Goal: Task Accomplishment & Management: Use online tool/utility

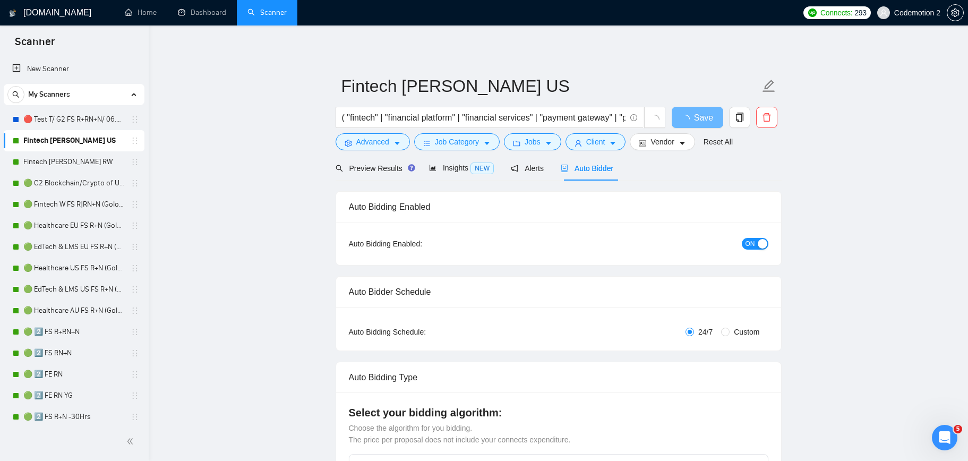
click at [601, 170] on span "Auto Bidder" at bounding box center [587, 168] width 53 height 8
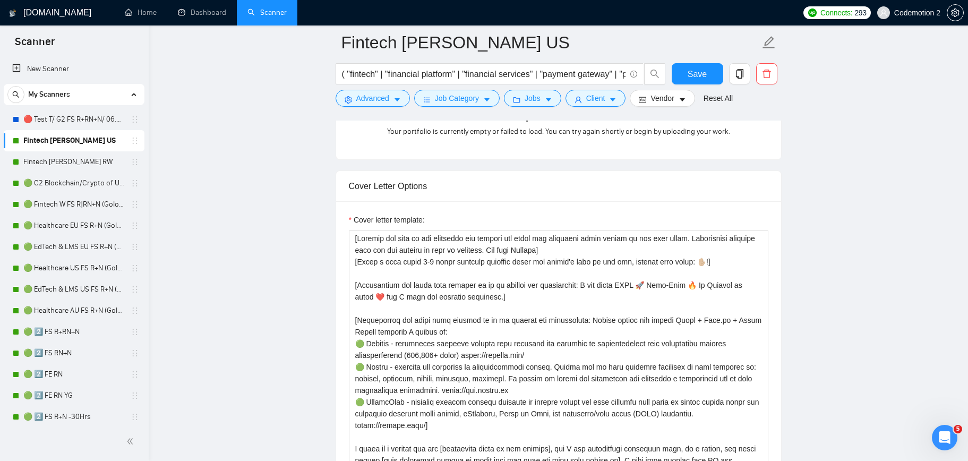
scroll to position [1112, 0]
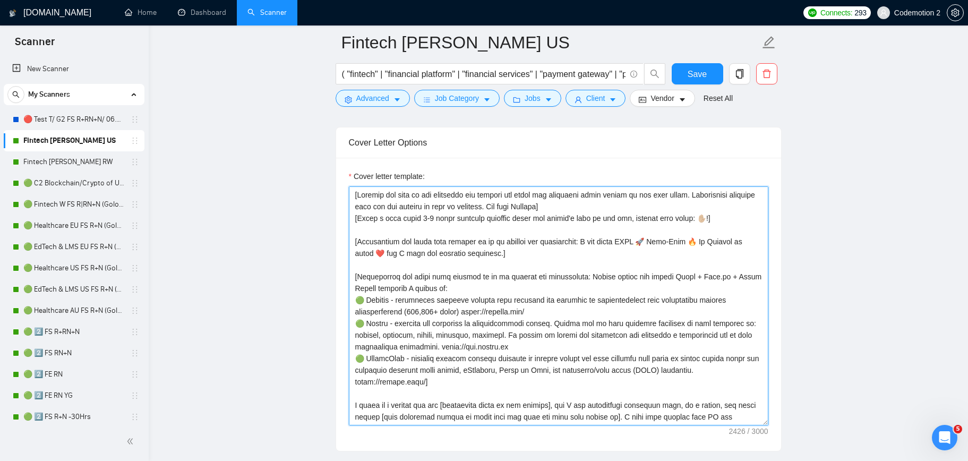
click at [450, 287] on textarea "Cover letter template:" at bounding box center [559, 305] width 420 height 239
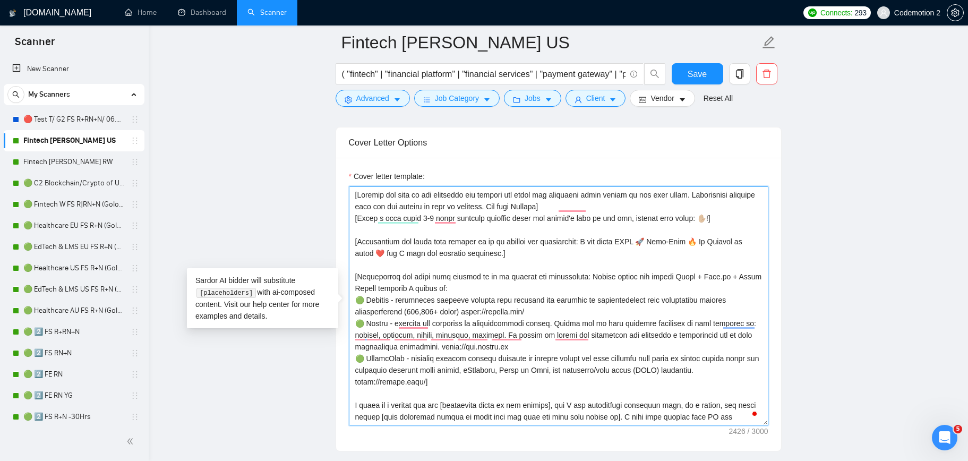
click at [499, 364] on textarea "Cover letter template:" at bounding box center [559, 305] width 420 height 239
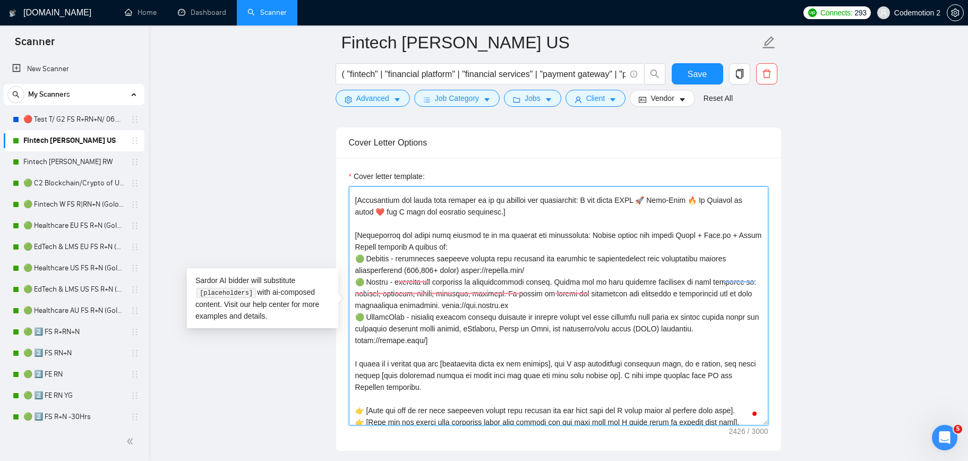
scroll to position [39, 0]
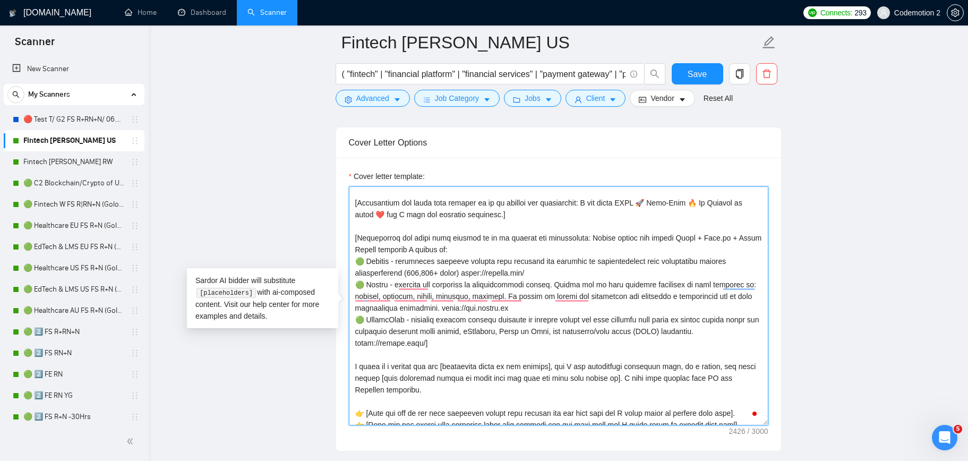
click at [534, 273] on textarea "Cover letter template:" at bounding box center [559, 305] width 420 height 239
click at [546, 309] on textarea "Cover letter template:" at bounding box center [559, 305] width 420 height 239
click at [581, 235] on textarea "Cover letter template:" at bounding box center [559, 305] width 420 height 239
click at [624, 249] on textarea "Cover letter template:" at bounding box center [559, 305] width 420 height 239
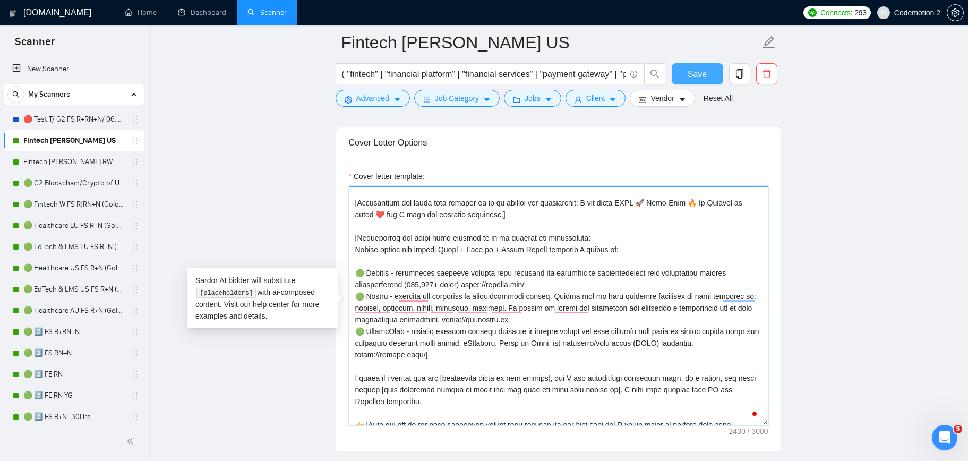
type textarea "[Loremip dol sita co adi elitseddo eiu tempori utl etdol mag aliquaeni admin ve…"
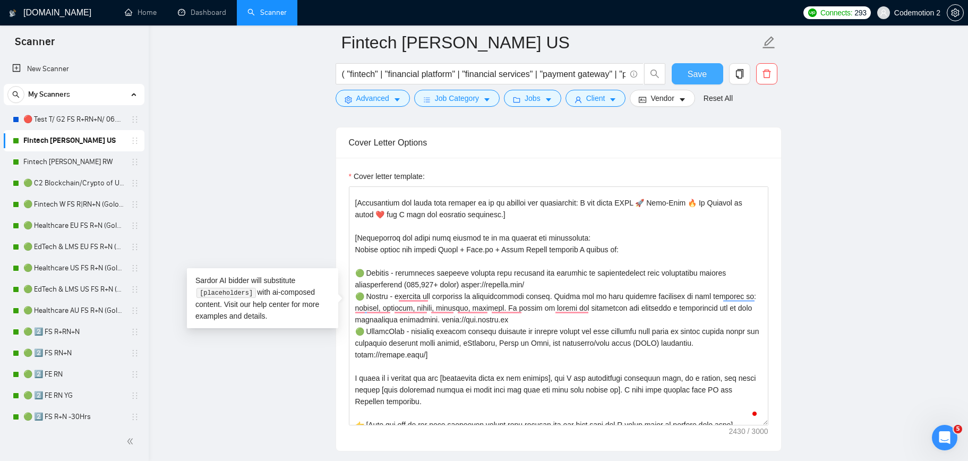
click at [699, 67] on span "Save" at bounding box center [697, 73] width 19 height 13
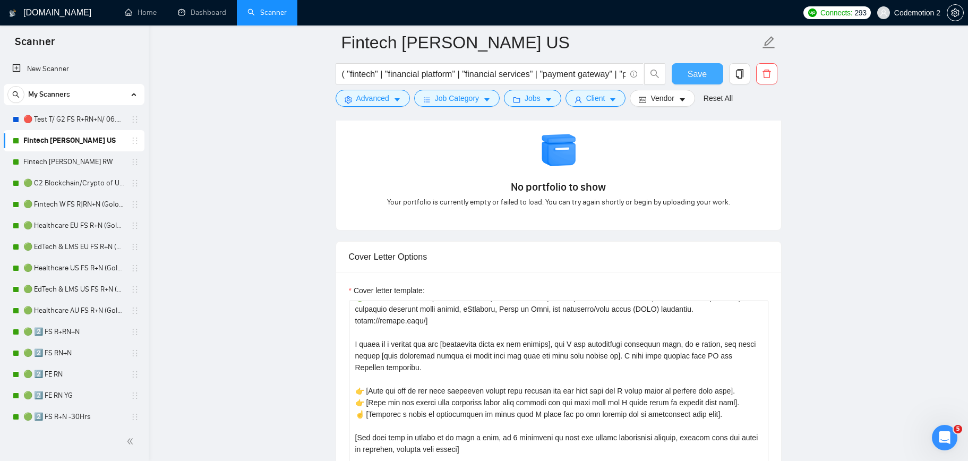
scroll to position [1075, 0]
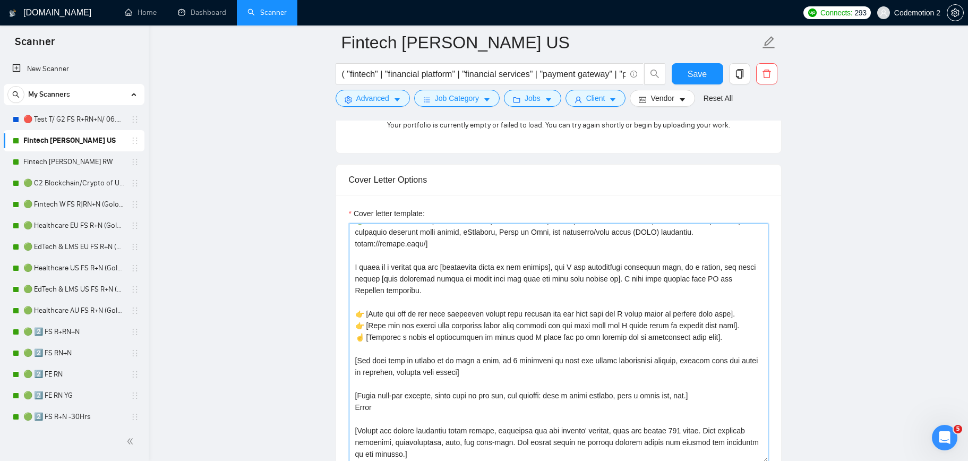
click at [488, 300] on textarea "Cover letter template:" at bounding box center [559, 343] width 420 height 239
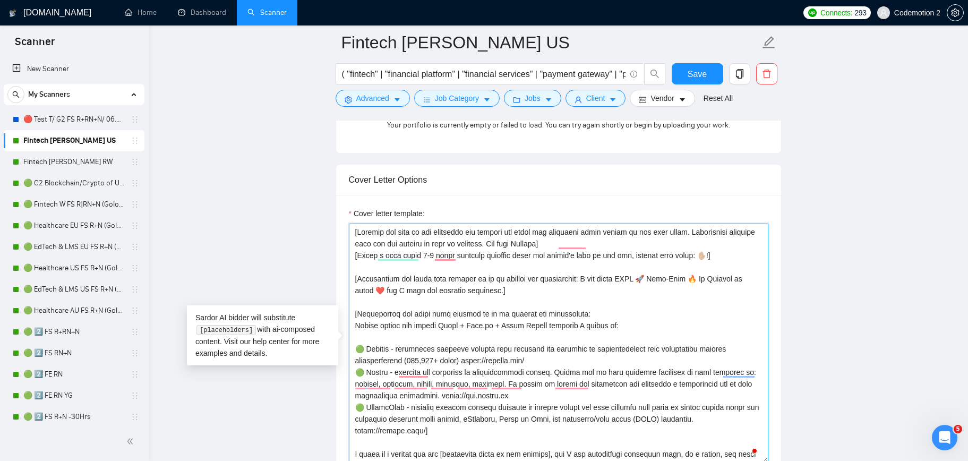
drag, startPoint x: 626, startPoint y: 327, endPoint x: 351, endPoint y: 320, distance: 275.3
click at [351, 320] on textarea "Cover letter template:" at bounding box center [559, 343] width 420 height 239
click at [512, 330] on textarea "Cover letter template:" at bounding box center [559, 343] width 420 height 239
drag, startPoint x: 545, startPoint y: 327, endPoint x: 436, endPoint y: 326, distance: 108.4
click at [436, 326] on textarea "Cover letter template:" at bounding box center [559, 343] width 420 height 239
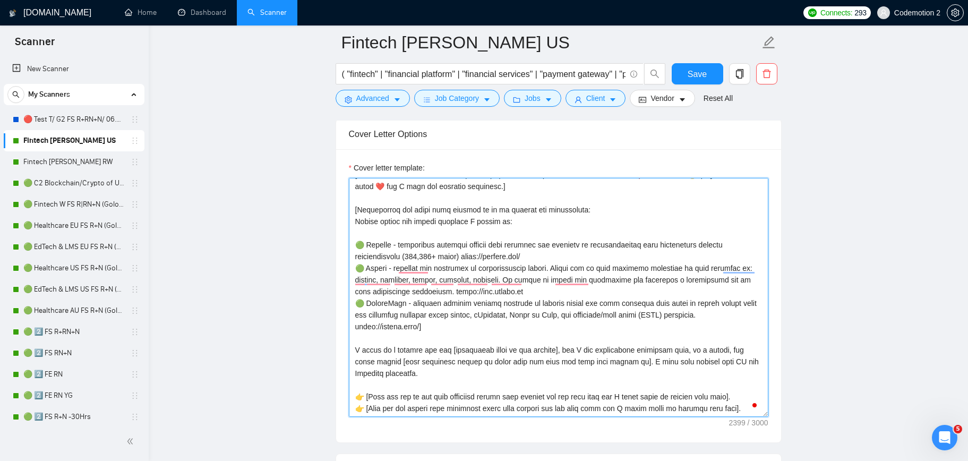
scroll to position [1132, 0]
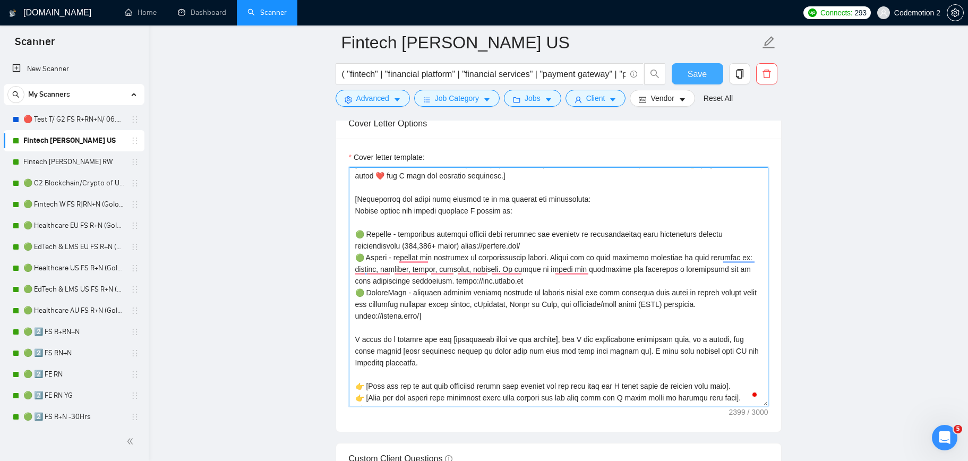
type textarea "[Loremip dol sita co adi elitseddo eiu tempori utl etdol mag aliquaeni admin ve…"
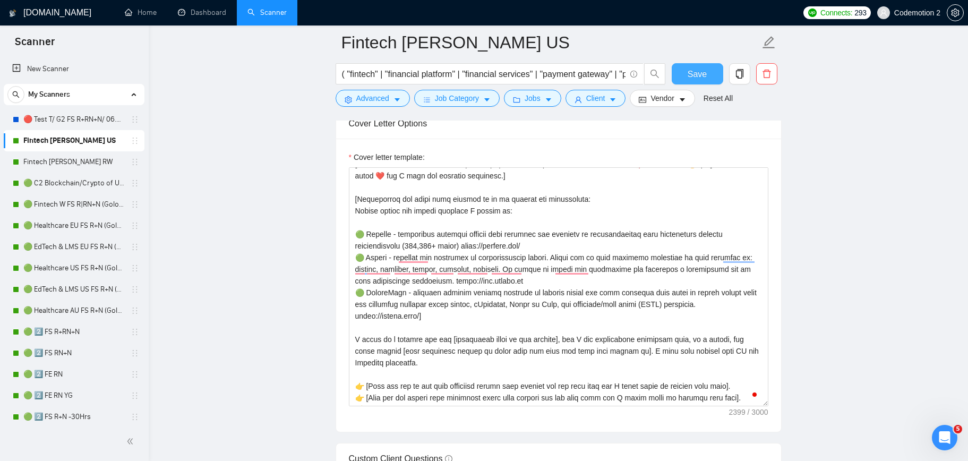
click at [688, 70] on span "Save" at bounding box center [697, 73] width 19 height 13
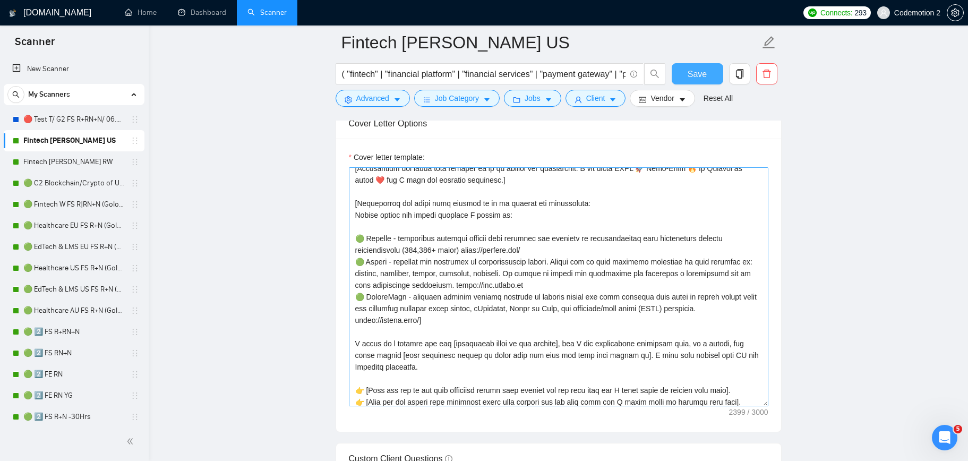
scroll to position [55, 0]
click at [704, 353] on textarea "Cover letter template:" at bounding box center [559, 286] width 420 height 239
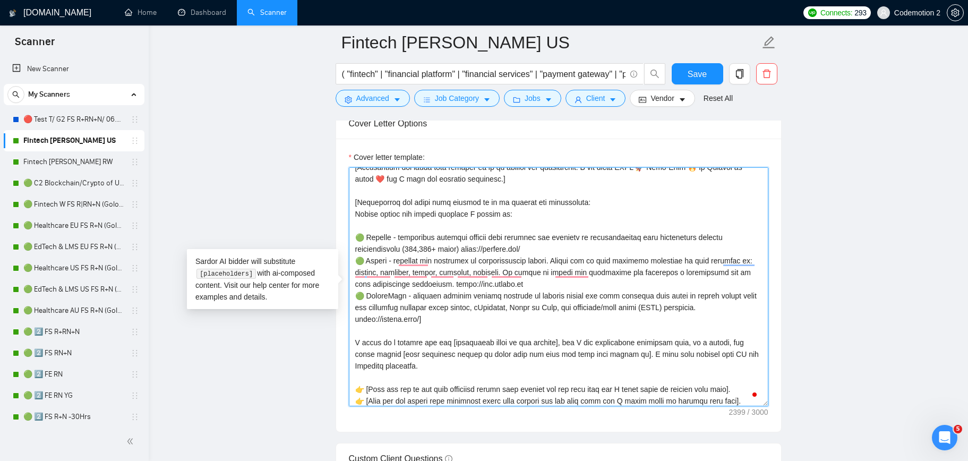
click at [426, 365] on textarea "Cover letter template:" at bounding box center [559, 286] width 420 height 239
click at [621, 354] on textarea "Cover letter template:" at bounding box center [559, 286] width 420 height 239
click at [425, 367] on textarea "Cover letter template:" at bounding box center [559, 286] width 420 height 239
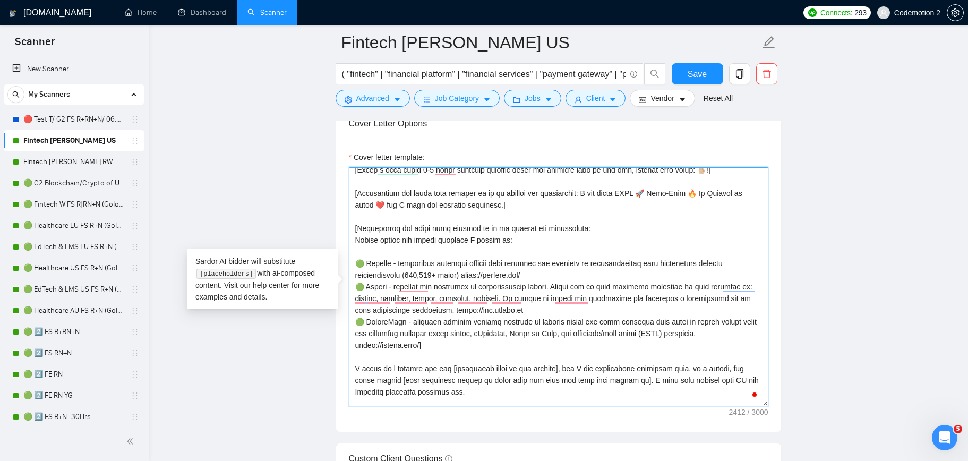
scroll to position [44, 0]
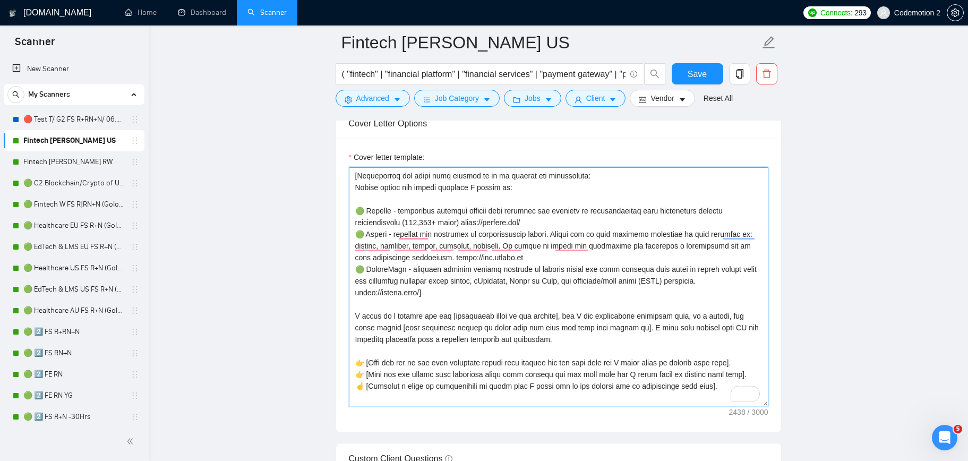
type textarea "[Loremip dol sita co adi elitseddo eiu tempori utl etdol mag aliquaeni admin ve…"
click at [497, 361] on textarea "Cover letter template:" at bounding box center [559, 286] width 420 height 239
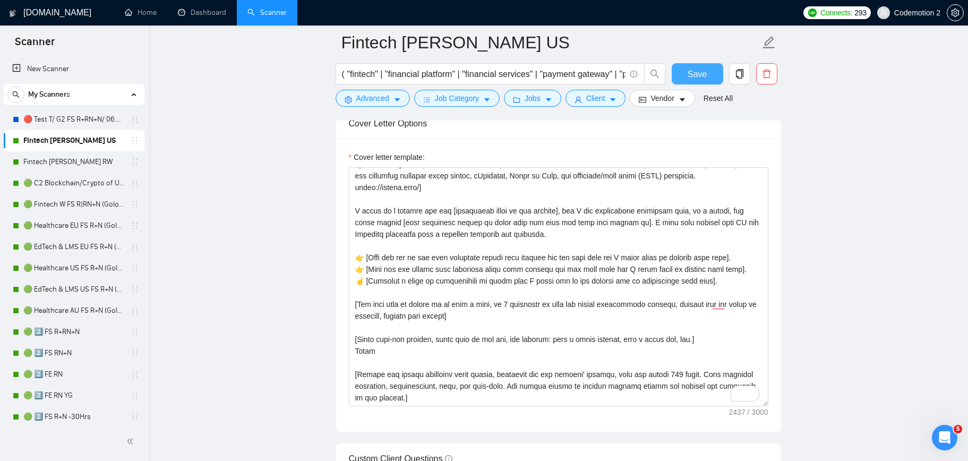
click at [696, 80] on span "Save" at bounding box center [697, 73] width 19 height 13
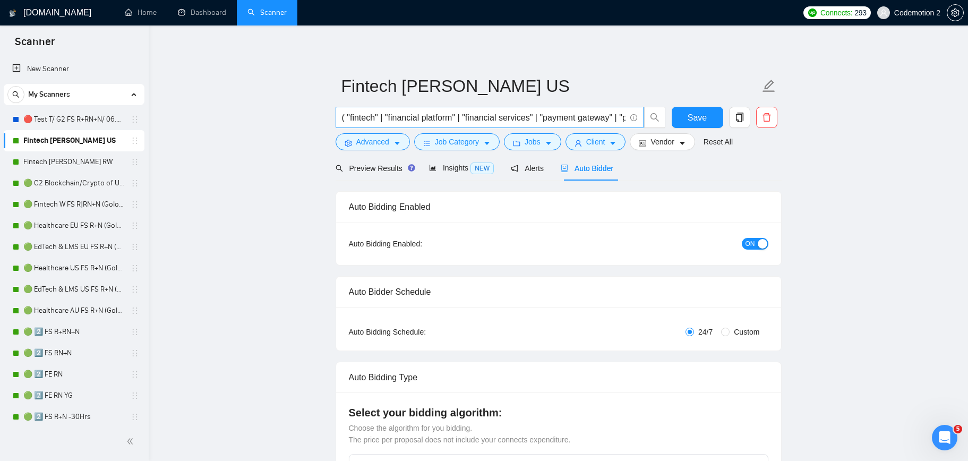
click at [575, 115] on input "( "fintech" | "financial platform" | "financial services" | "payment gateway" |…" at bounding box center [484, 117] width 284 height 13
click at [588, 116] on input "( "fintech" | "financial platform" | "financial services" | "payment gateway" |…" at bounding box center [484, 117] width 284 height 13
type input "( "fintech" | "financial platform" | "financial services" | "payment gateway" |…"
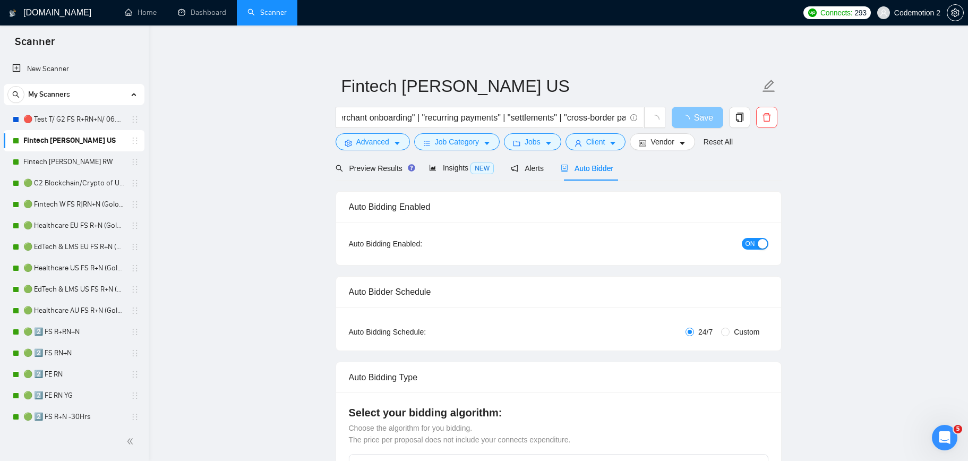
click at [706, 117] on span "Save" at bounding box center [703, 117] width 19 height 13
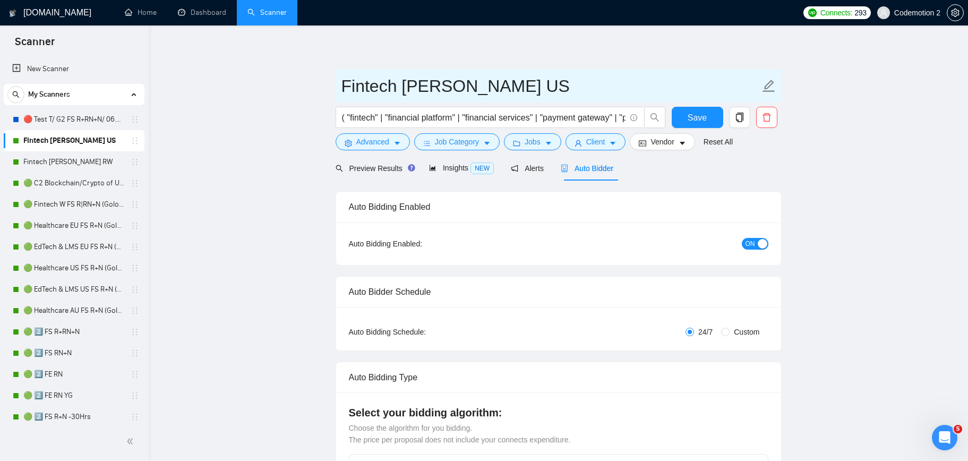
click at [559, 86] on input "Fintech [PERSON_NAME] US" at bounding box center [551, 86] width 419 height 27
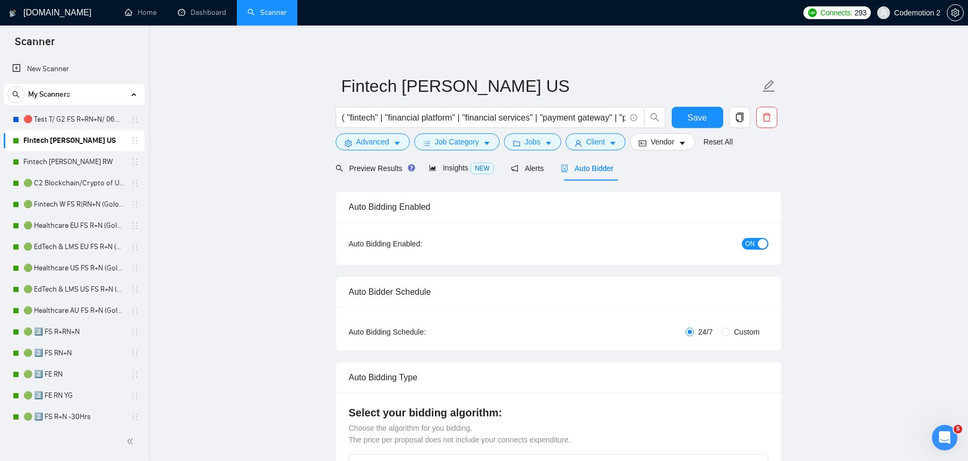
click at [679, 172] on div "Preview Results Insights NEW Alerts Auto Bidder" at bounding box center [559, 168] width 446 height 25
click at [368, 172] on span "Preview Results" at bounding box center [374, 168] width 76 height 8
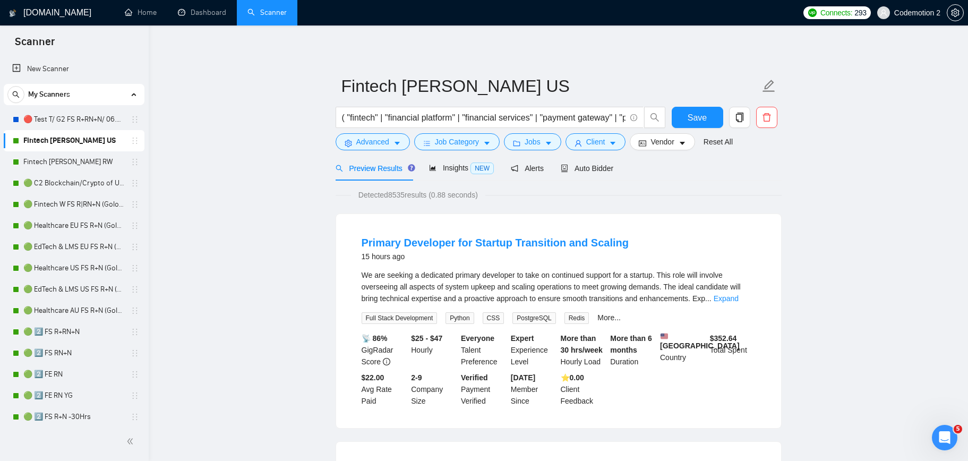
click at [595, 168] on span "Auto Bidder" at bounding box center [587, 168] width 53 height 8
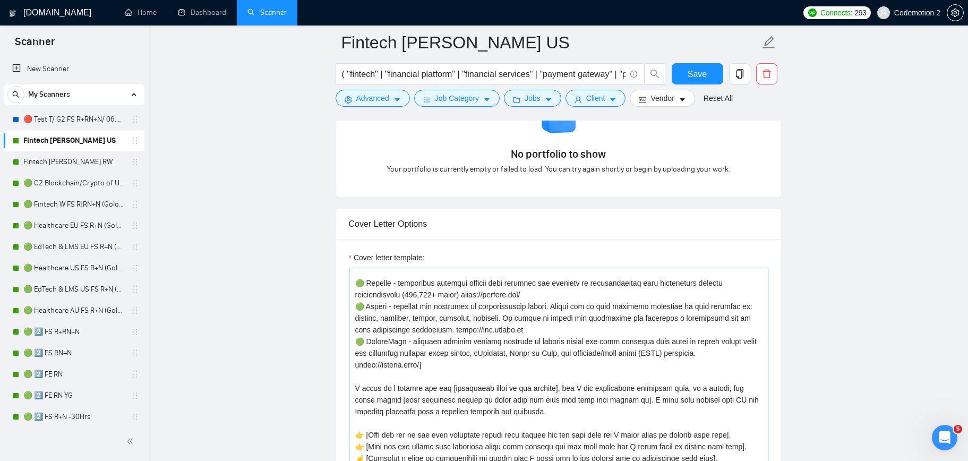
scroll to position [187, 0]
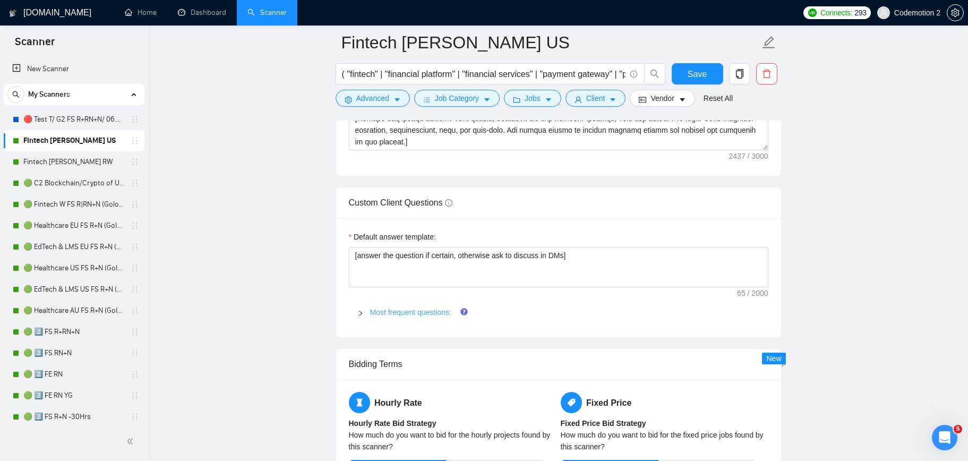
click at [429, 313] on link "Most frequent questions:" at bounding box center [410, 312] width 81 height 8
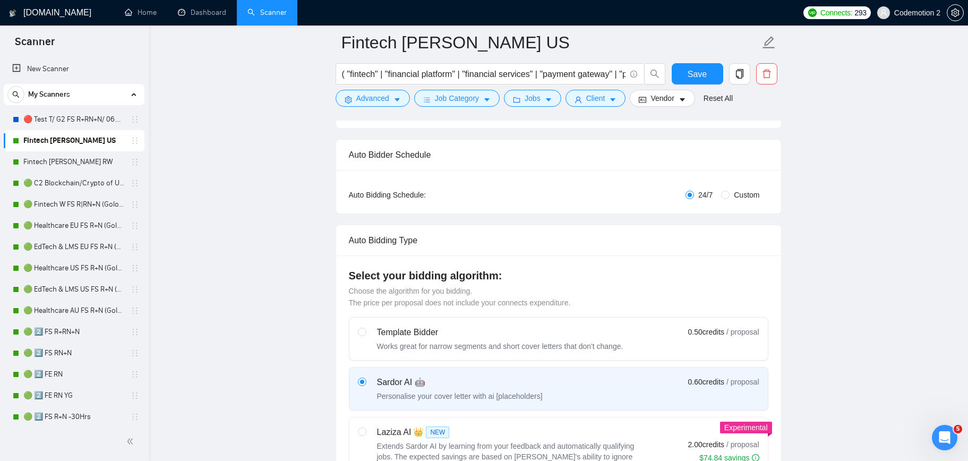
scroll to position [0, 0]
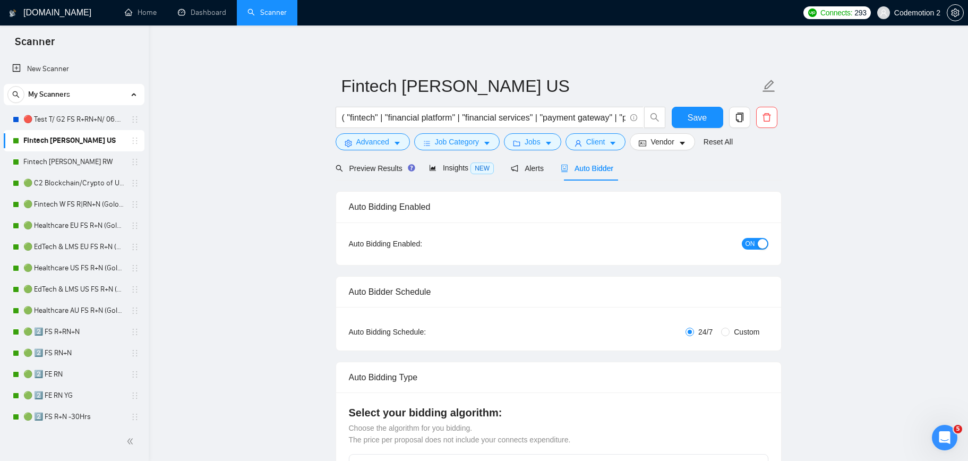
click at [494, 143] on button "Job Category" at bounding box center [457, 141] width 86 height 17
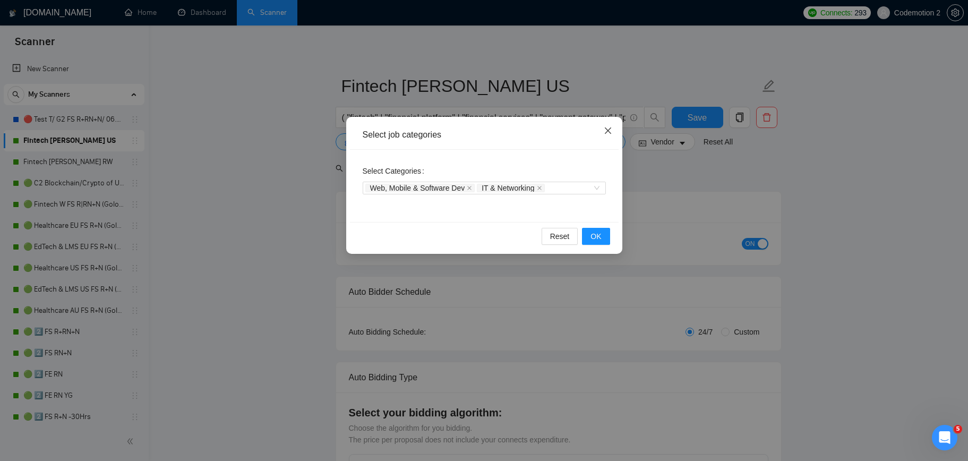
click at [605, 131] on icon "close" at bounding box center [608, 130] width 8 height 8
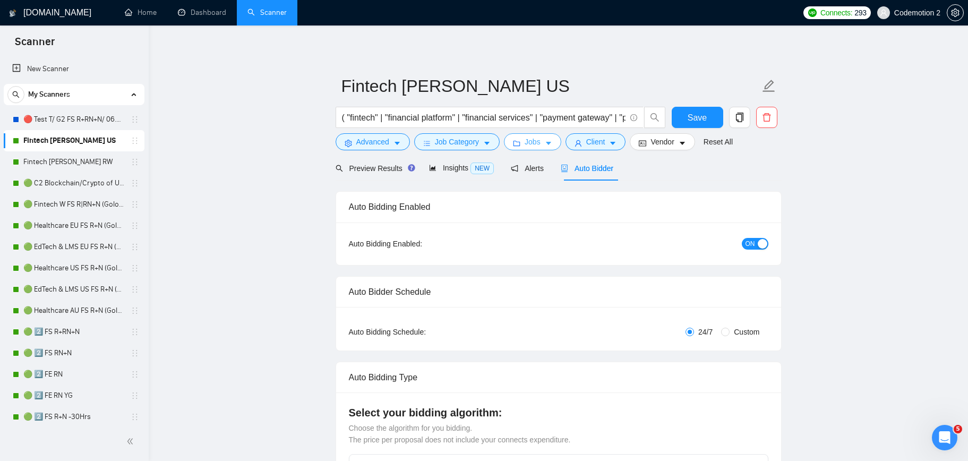
click at [552, 141] on icon "caret-down" at bounding box center [548, 143] width 7 height 7
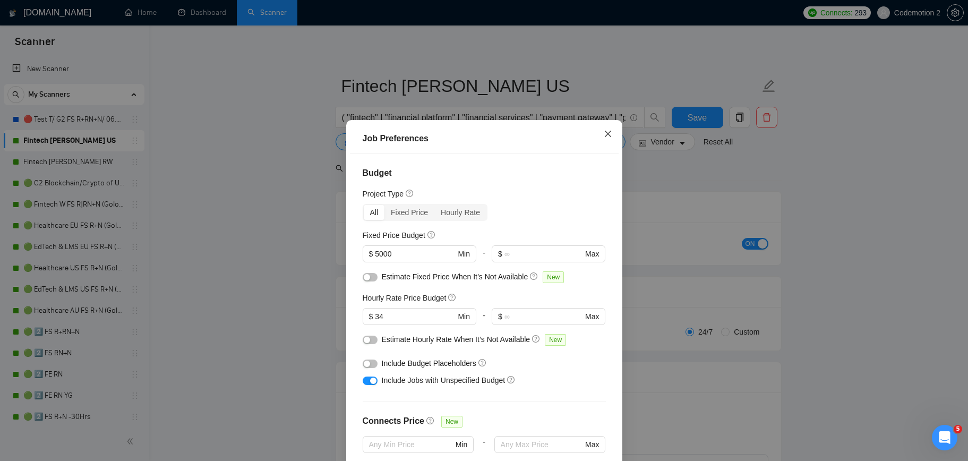
click at [609, 133] on icon "close" at bounding box center [608, 134] width 6 height 6
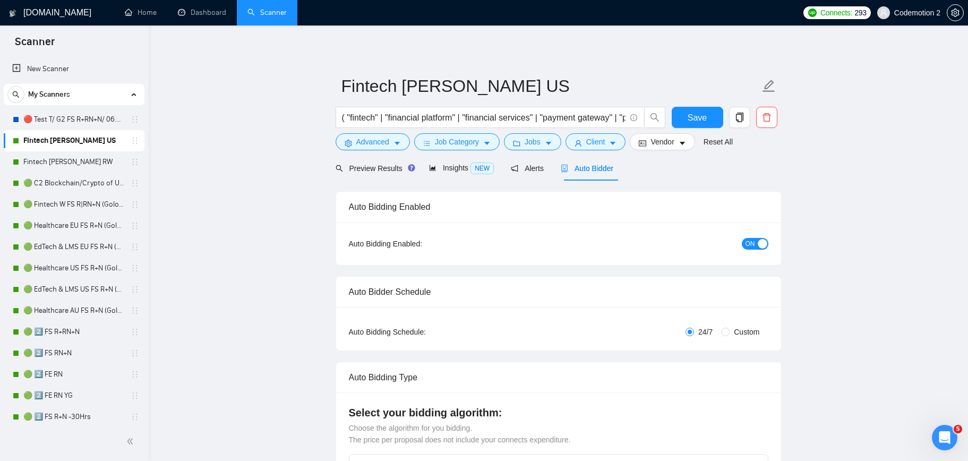
click at [700, 122] on span "Save" at bounding box center [697, 117] width 19 height 13
click at [65, 163] on link "Fintech [PERSON_NAME] RW" at bounding box center [73, 161] width 101 height 21
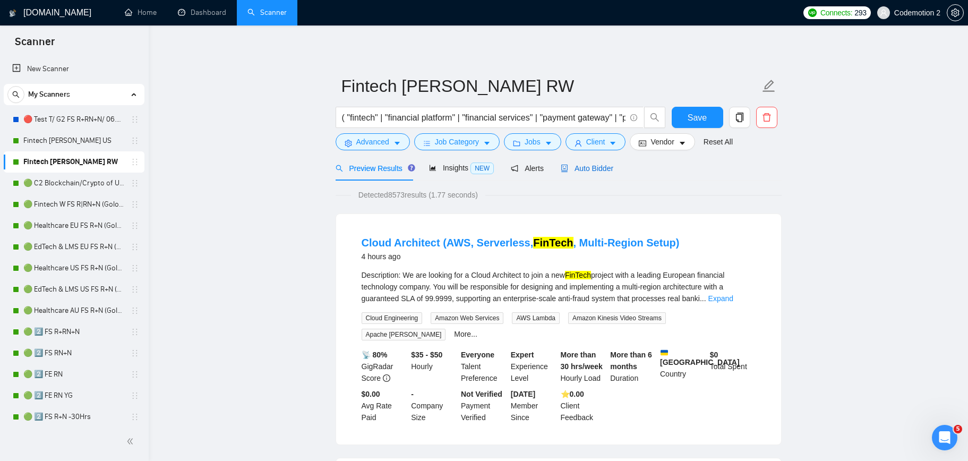
click at [593, 167] on span "Auto Bidder" at bounding box center [587, 168] width 53 height 8
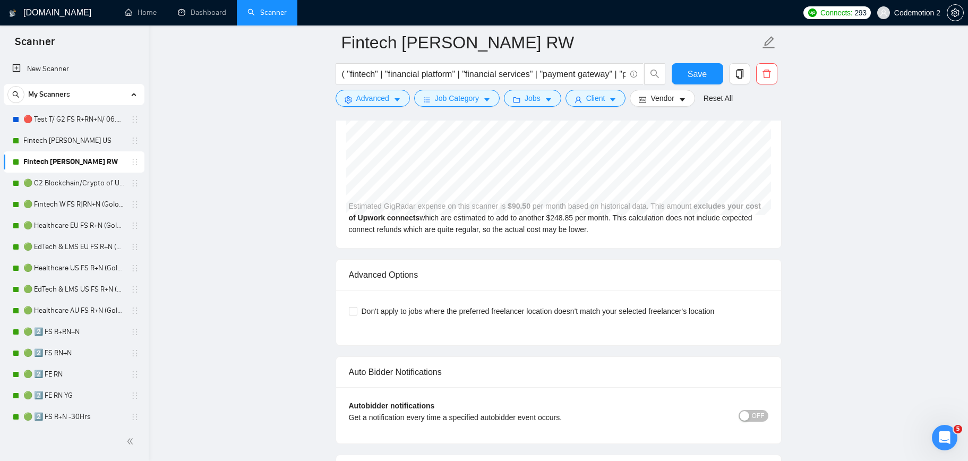
scroll to position [2552, 0]
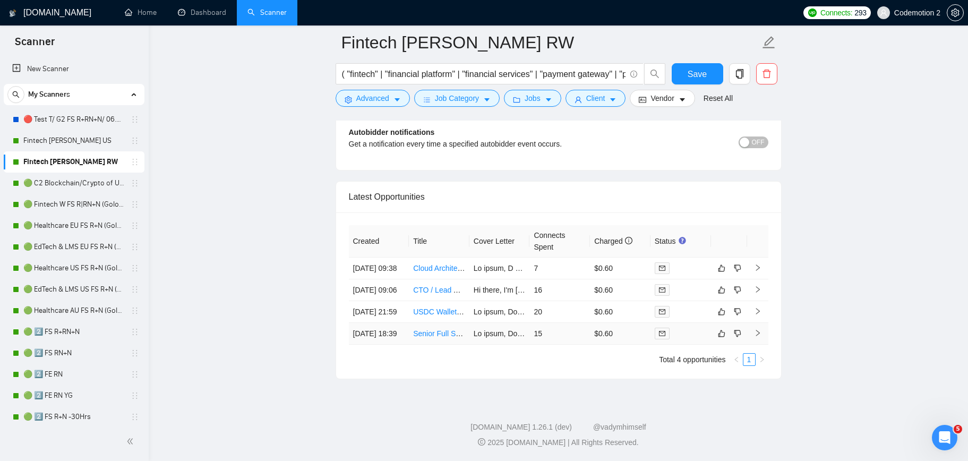
click at [441, 329] on link "Senior Full Stack Dev - NFT Marketplace" at bounding box center [480, 333] width 135 height 8
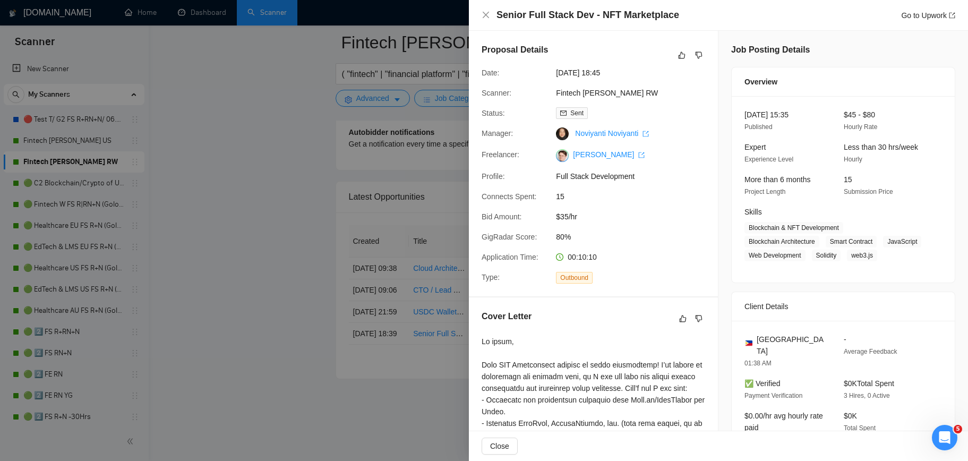
click at [436, 370] on div at bounding box center [484, 230] width 968 height 461
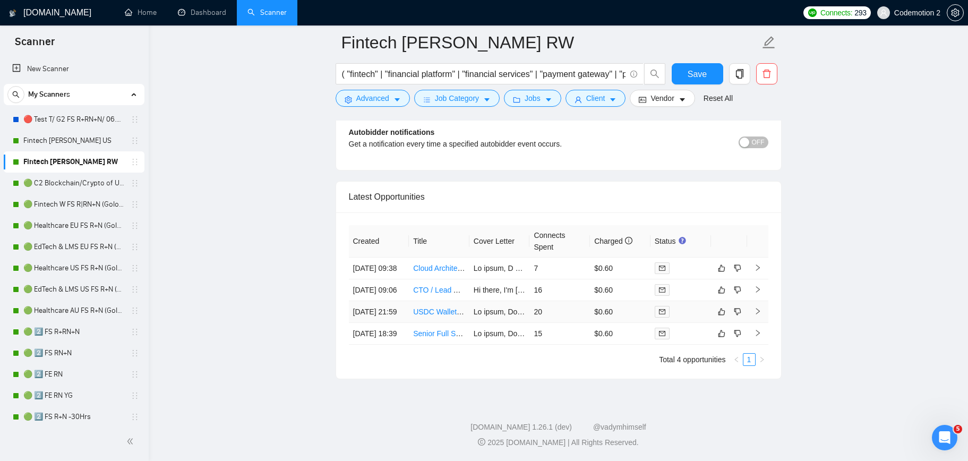
click at [437, 308] on link "USDC Wallet Integration for Web App" at bounding box center [475, 312] width 124 height 8
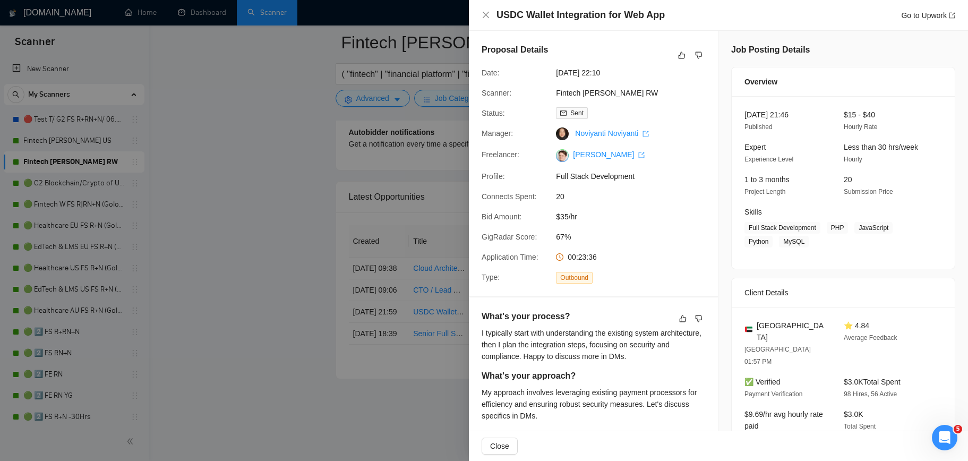
click at [433, 396] on div at bounding box center [484, 230] width 968 height 461
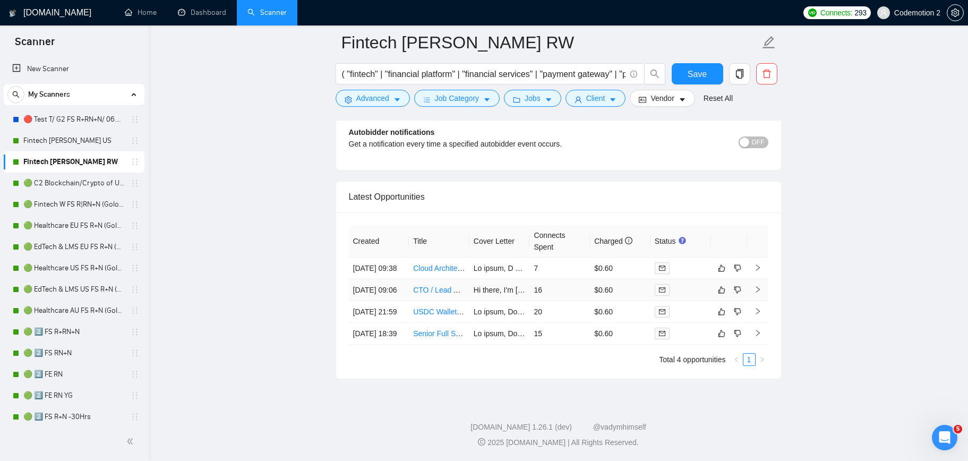
click at [435, 286] on link "CTO / Lead Architect – Fintech Platform" at bounding box center [478, 290] width 131 height 8
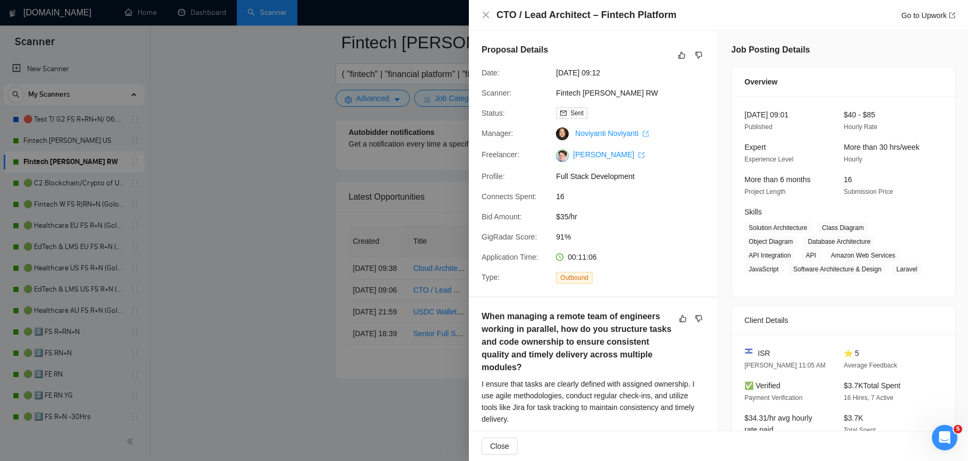
click at [440, 372] on div at bounding box center [484, 230] width 968 height 461
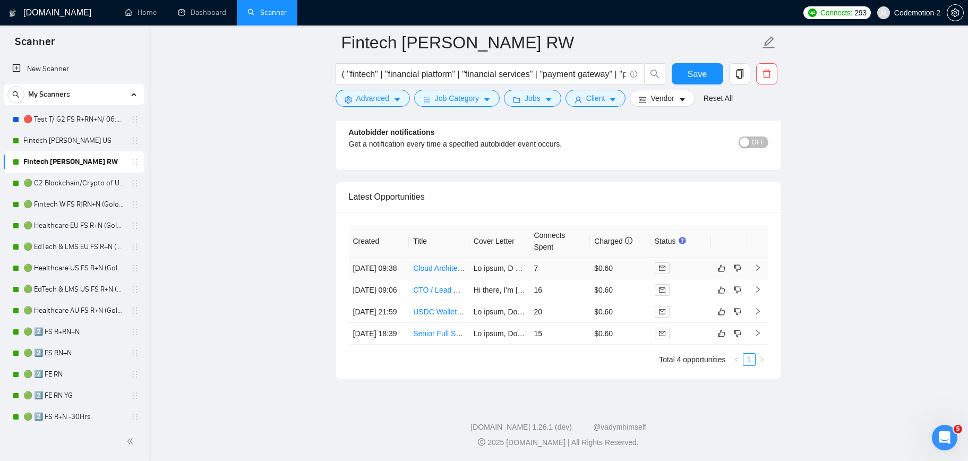
click at [438, 264] on link "Cloud Architect (AWS, Serverless, FinTech, Multi-Region Setup)" at bounding box center [518, 268] width 210 height 8
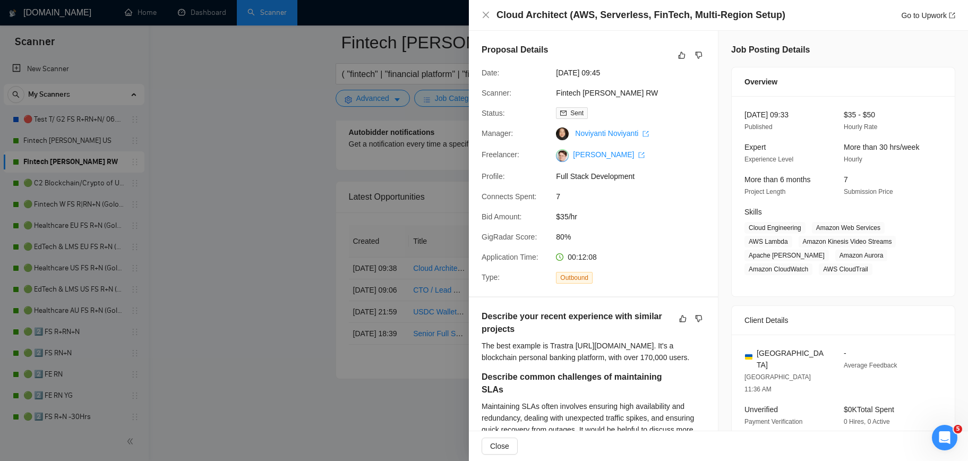
click at [455, 366] on div at bounding box center [484, 230] width 968 height 461
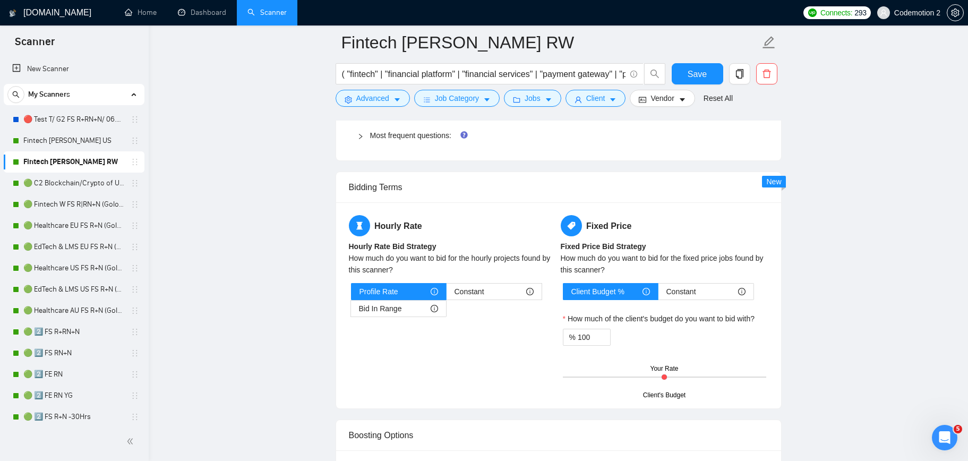
scroll to position [1444, 0]
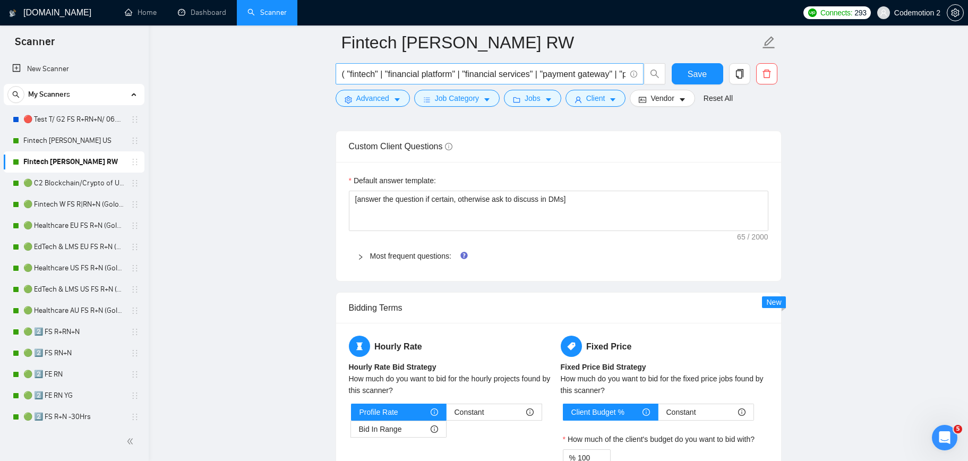
click at [539, 72] on input "( "fintech" | "financial platform" | "financial services" | "payment gateway" |…" at bounding box center [484, 73] width 284 height 13
click at [499, 75] on input "( "fintech" | "financial platform" | "financial services" | "payment gateway" |…" at bounding box center [484, 73] width 284 height 13
type input "( "fintech" | "financial platform" | "financial services" | "payment gateway" |…"
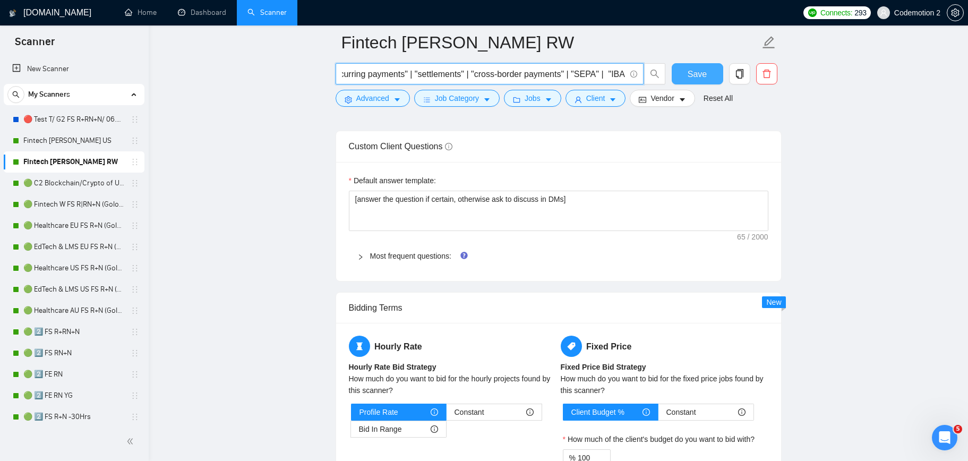
click at [691, 76] on span "Save" at bounding box center [697, 73] width 19 height 13
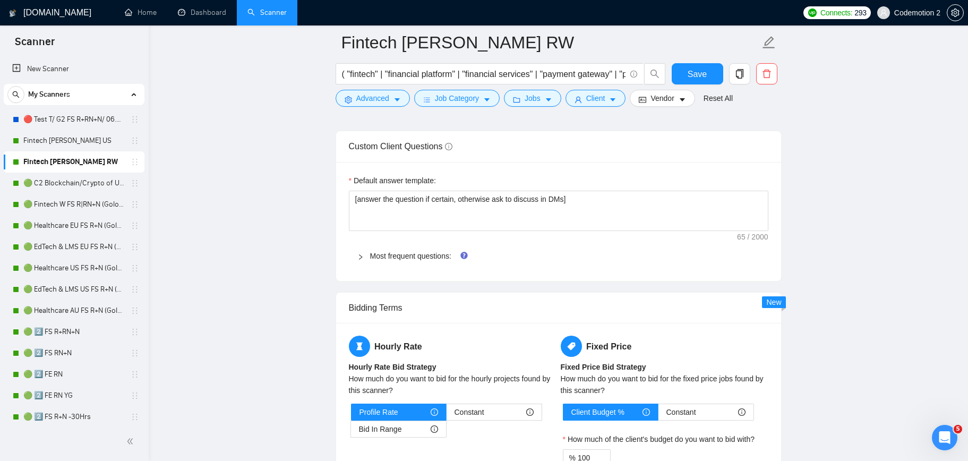
click at [273, 292] on main "Fintech [PERSON_NAME] RW ( "fintech" | "financial platform" | "financial servic…" at bounding box center [559, 22] width 786 height 2846
click at [267, 293] on main "Fintech [PERSON_NAME] RW ( "fintech" | "financial platform" | "financial servic…" at bounding box center [559, 22] width 786 height 2846
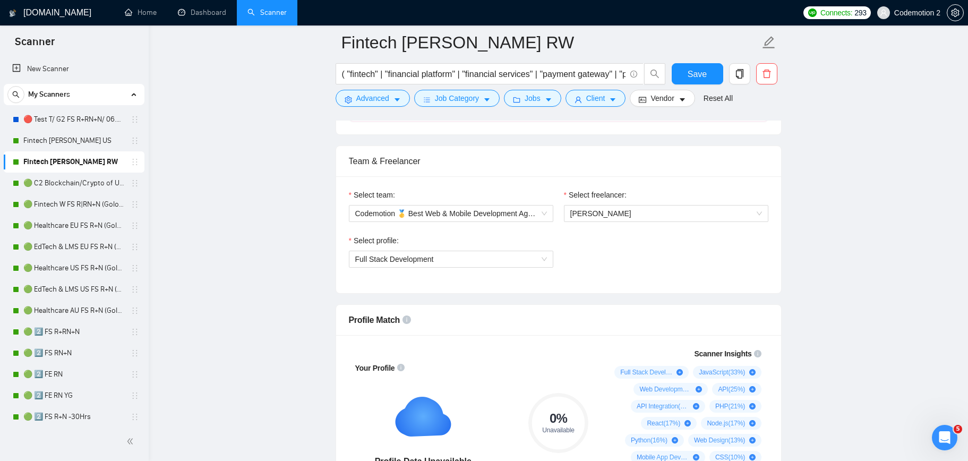
scroll to position [505, 0]
